Goal: Task Accomplishment & Management: Manage account settings

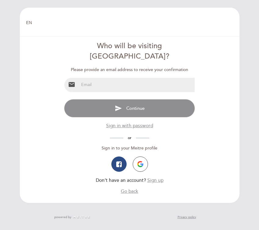
click at [130, 78] on input "email" at bounding box center [136, 85] width 115 height 14
type input "[EMAIL_ADDRESS][DOMAIN_NAME]"
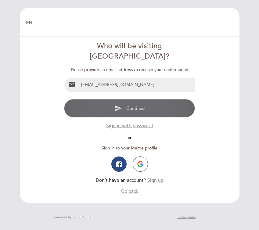
click at [129, 105] on span "Continue" at bounding box center [135, 107] width 18 height 5
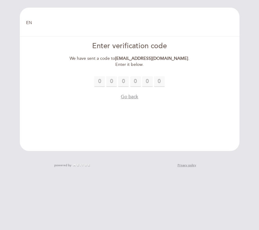
type input "5"
type input "3"
type input "6"
type input "5"
type input "7"
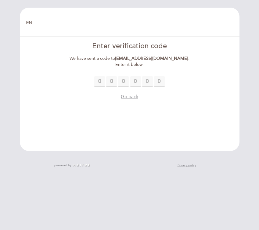
type input "3"
